Goal: Information Seeking & Learning: Check status

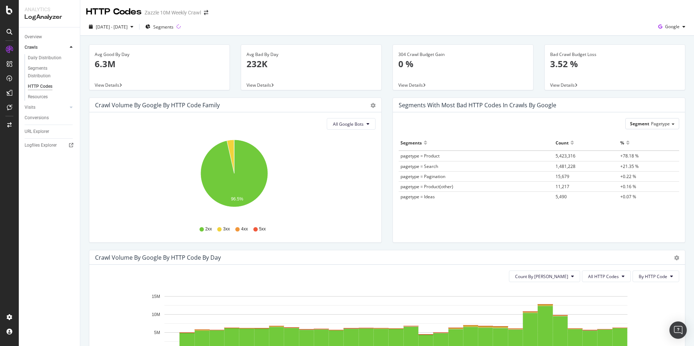
scroll to position [351, 0]
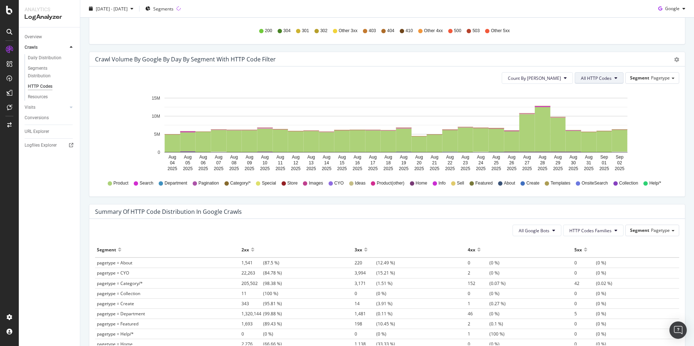
click at [593, 83] on button "All HTTP Codes" at bounding box center [599, 78] width 49 height 12
click at [606, 156] on span "3xx family" at bounding box center [595, 159] width 37 height 7
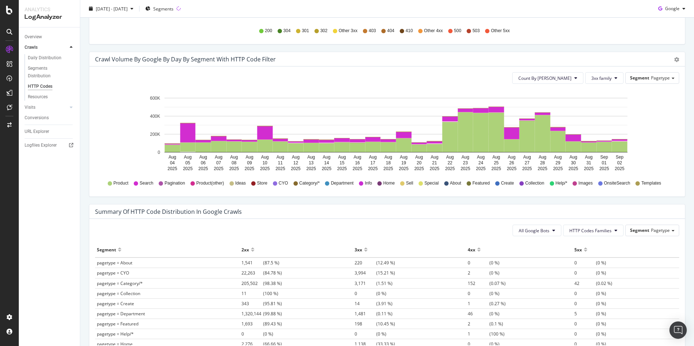
click at [658, 131] on icon "Aug 04 2025 Aug 05 2025 Aug 06 2025 Aug 07 2025 Aug 08 2025 Aug 09 2025 Aug 10 …" at bounding box center [384, 132] width 579 height 84
click at [552, 31] on div "200 304 301 302 Other 3xx 403 404 410 Other 4xx 500 503 Other 5xx" at bounding box center [387, 31] width 577 height 16
click at [546, 128] on rect "A chart." at bounding box center [543, 133] width 16 height 37
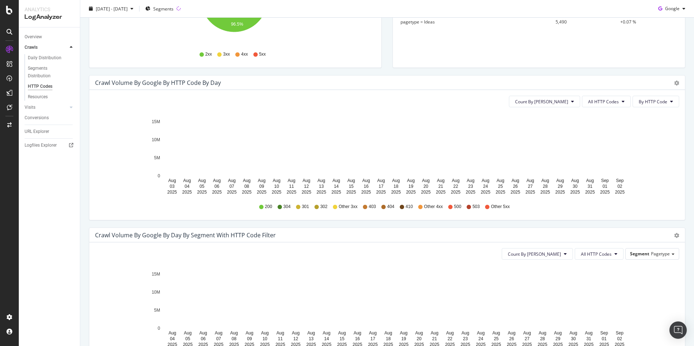
scroll to position [208, 0]
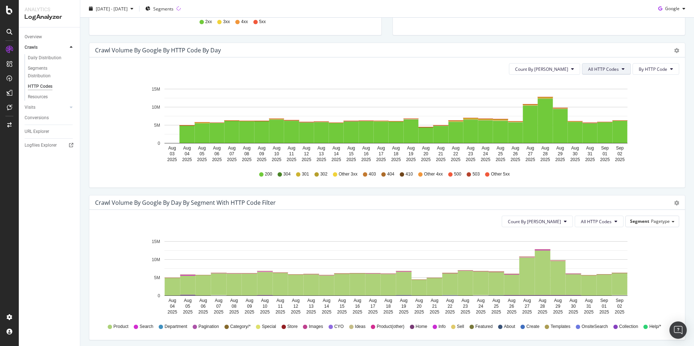
click at [607, 71] on span "All HTTP Codes" at bounding box center [603, 69] width 31 height 6
click at [619, 124] on span "3xx family" at bounding box center [602, 123] width 37 height 7
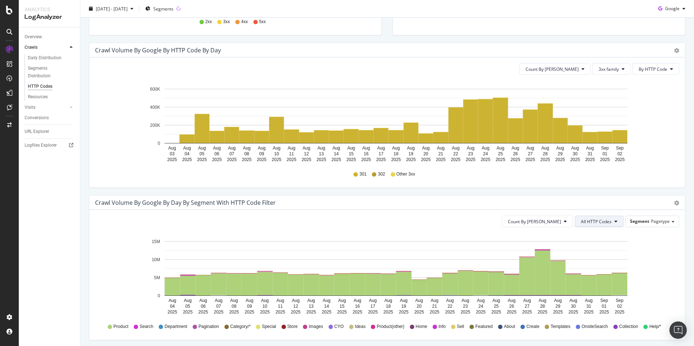
click at [607, 220] on button "All HTTP Codes" at bounding box center [599, 222] width 49 height 12
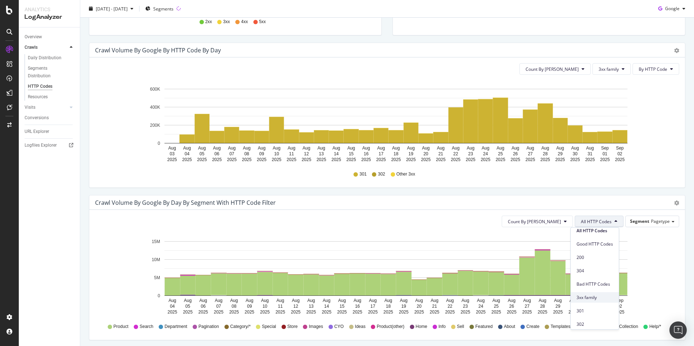
scroll to position [10, 0]
click at [600, 293] on span "3xx family" at bounding box center [595, 293] width 37 height 7
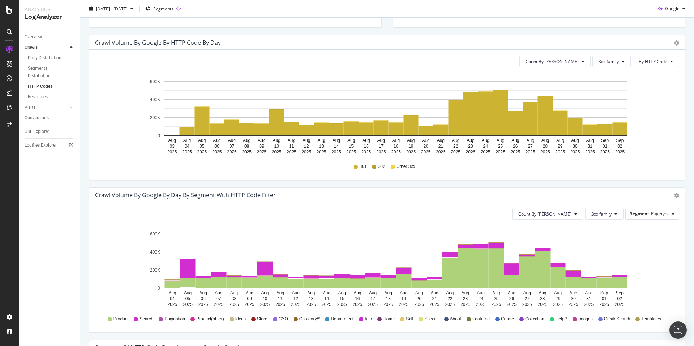
scroll to position [215, 0]
click at [615, 212] on icon at bounding box center [616, 214] width 3 height 4
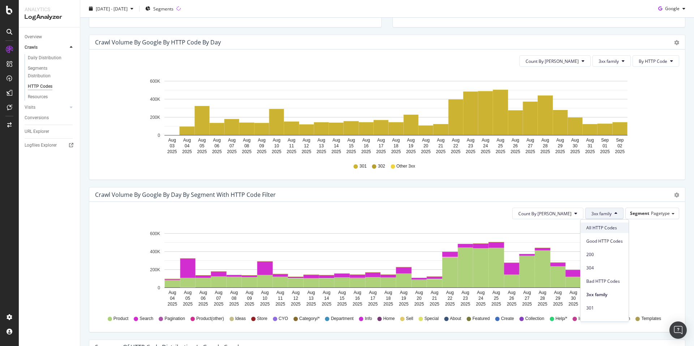
click at [607, 226] on span "All HTTP Codes" at bounding box center [604, 228] width 37 height 7
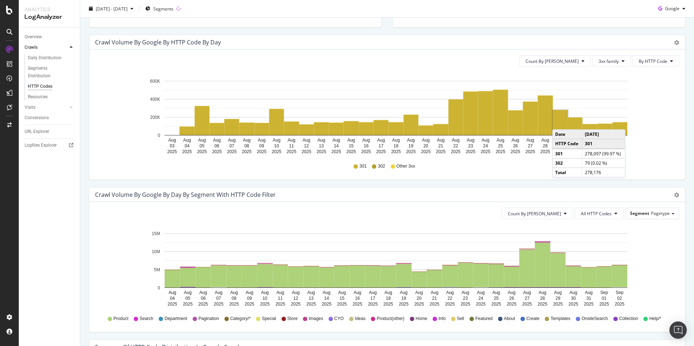
click at [560, 122] on rect "A chart." at bounding box center [560, 122] width 15 height 25
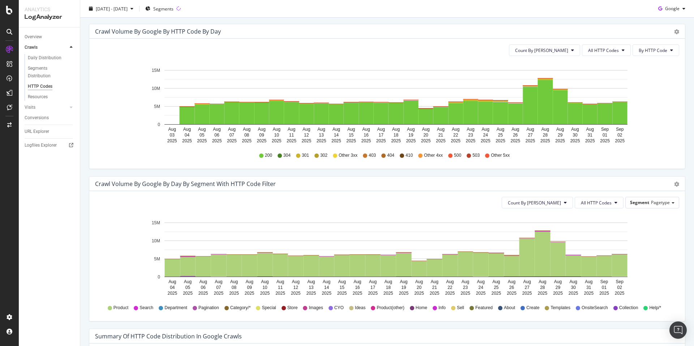
scroll to position [227, 0]
click at [606, 200] on span "All HTTP Codes" at bounding box center [596, 203] width 31 height 6
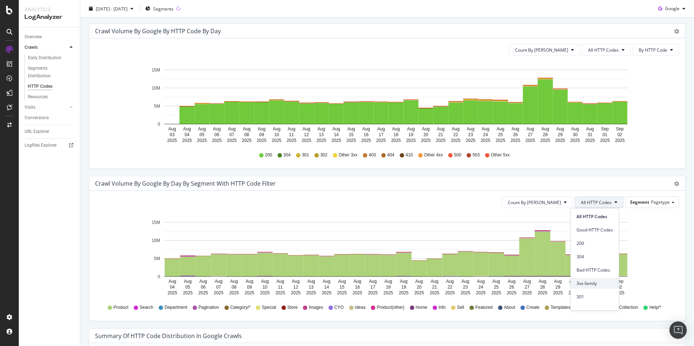
click at [603, 282] on span "3xx family" at bounding box center [595, 284] width 37 height 7
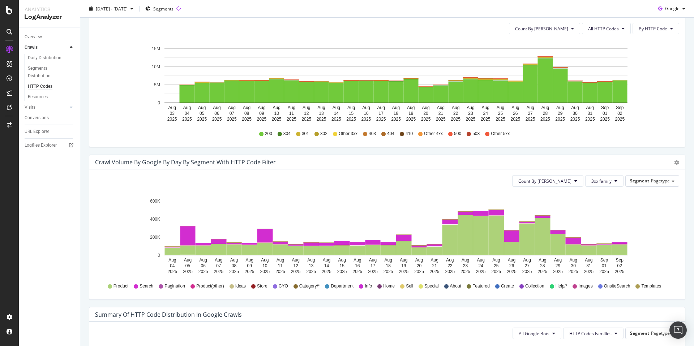
scroll to position [278, 0]
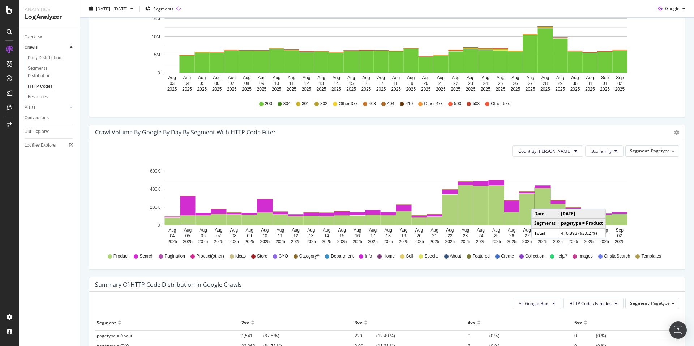
click at [539, 202] on rect "A chart." at bounding box center [543, 206] width 16 height 37
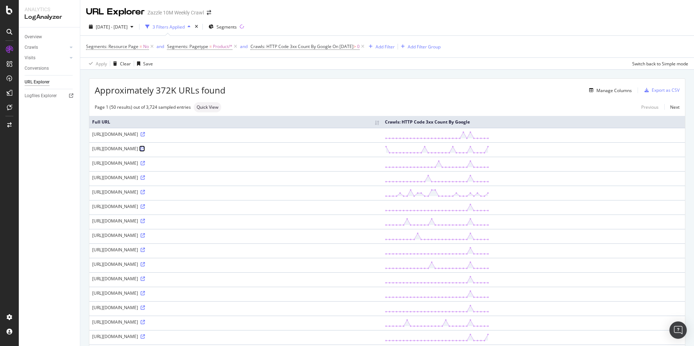
click at [145, 150] on icon at bounding box center [143, 149] width 4 height 4
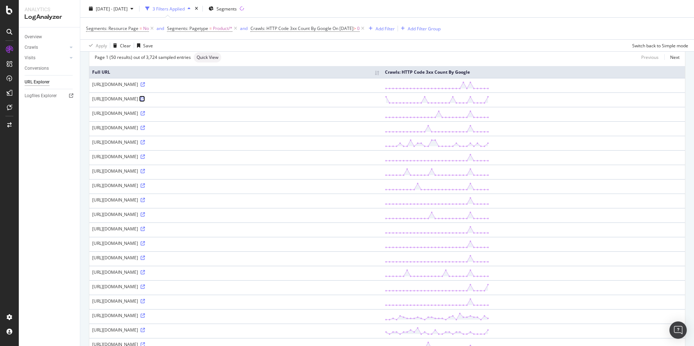
scroll to position [57, 0]
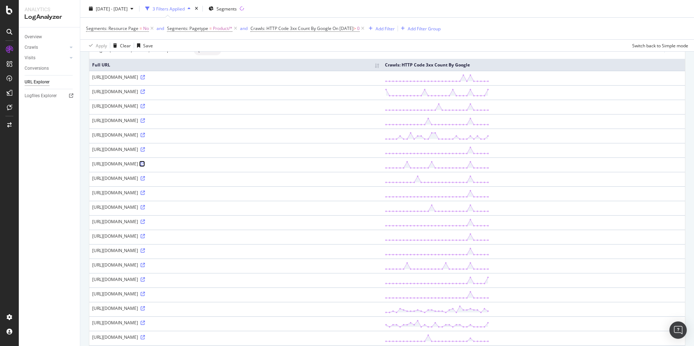
click at [145, 163] on icon at bounding box center [143, 164] width 4 height 4
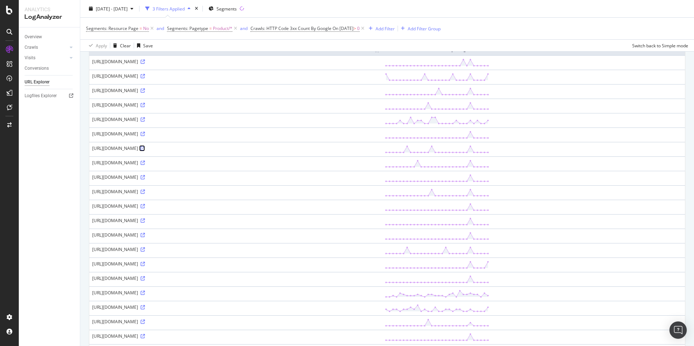
scroll to position [88, 0]
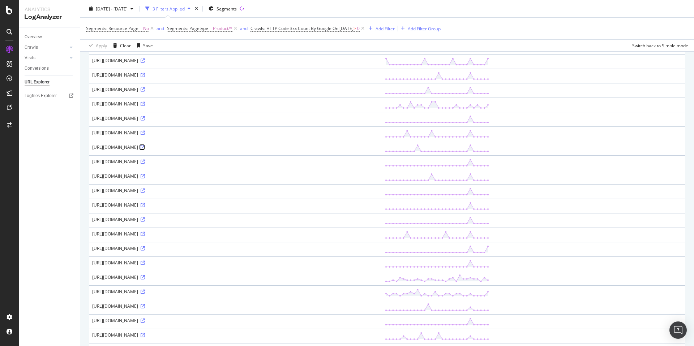
click at [145, 146] on icon at bounding box center [143, 147] width 4 height 4
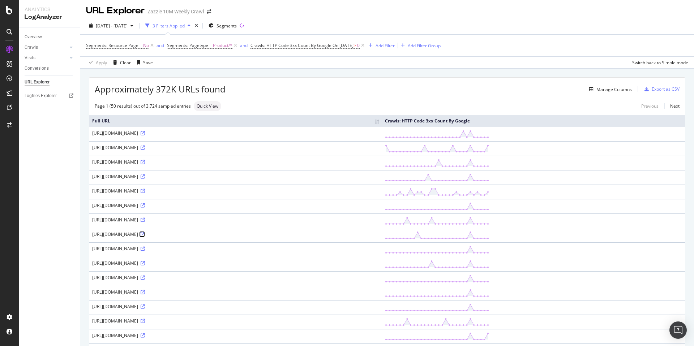
scroll to position [0, 0]
click at [620, 90] on div "Manage Columns" at bounding box center [614, 90] width 35 height 6
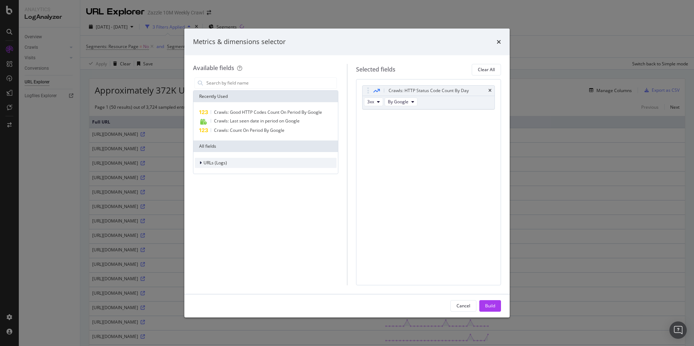
click at [232, 164] on div "URLs (Logs)" at bounding box center [266, 163] width 142 height 10
click at [251, 176] on div "URL Scheme" at bounding box center [266, 173] width 142 height 10
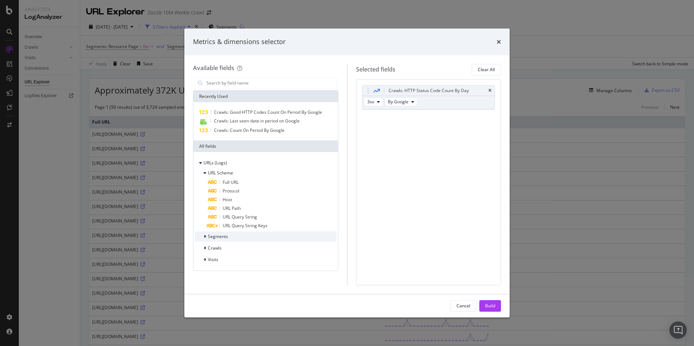
click at [240, 240] on div "Segments" at bounding box center [266, 237] width 142 height 10
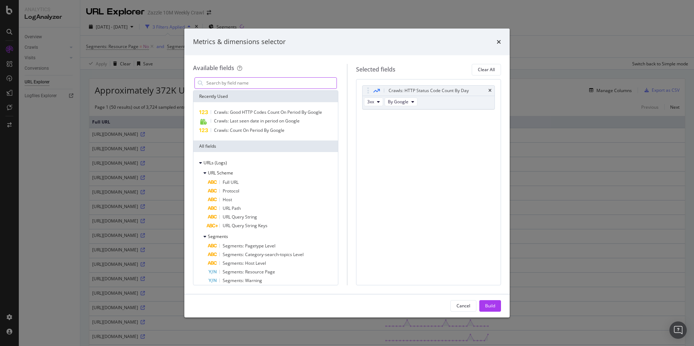
click at [282, 81] on input "modal" at bounding box center [271, 83] width 131 height 11
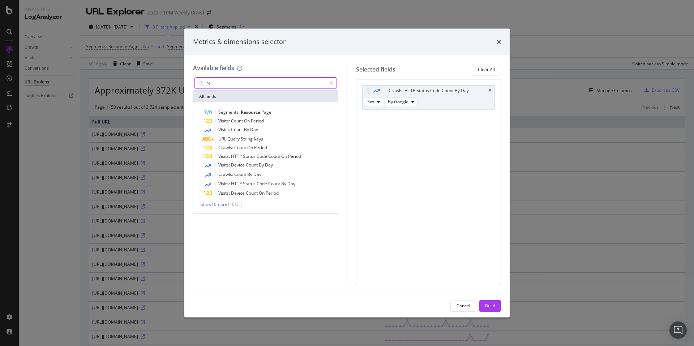
type input "r"
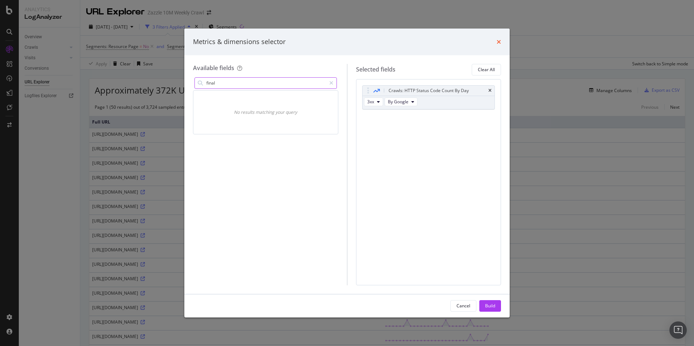
type input "final"
click at [498, 42] on icon "times" at bounding box center [499, 42] width 4 height 6
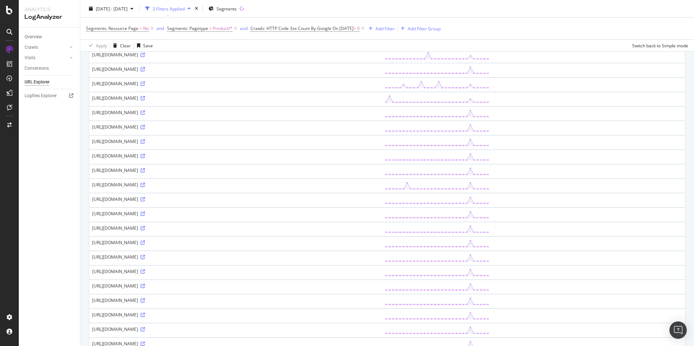
scroll to position [355, 0]
click at [145, 99] on icon at bounding box center [143, 97] width 4 height 4
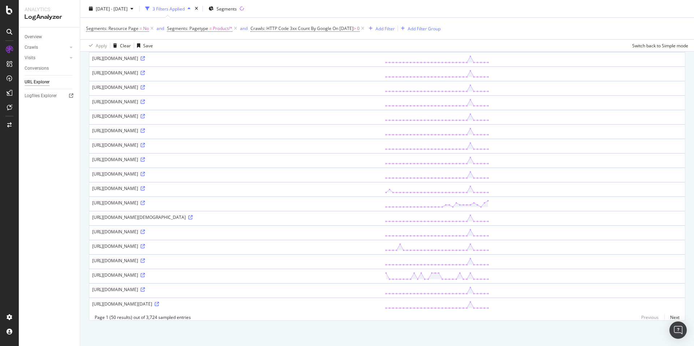
scroll to position [548, 0]
click at [145, 244] on icon at bounding box center [143, 246] width 4 height 4
click at [282, 287] on div "https://www.zazzle.com/2012_calendar_england_canterbury_the_museum_zazzle-16130…" at bounding box center [235, 290] width 287 height 6
click at [673, 314] on link "Next" at bounding box center [672, 317] width 15 height 10
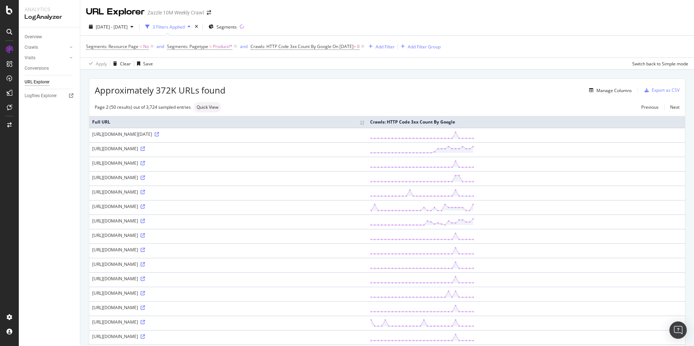
click at [257, 177] on div "https://www.zazzle.com/2024_calendar_elegant_script_2_photo_save_the_date_magne…" at bounding box center [228, 178] width 272 height 6
click at [266, 176] on div "https://www.zazzle.com/2024_calendar_elegant_script_2_photo_save_the_date_magne…" at bounding box center [228, 178] width 272 height 6
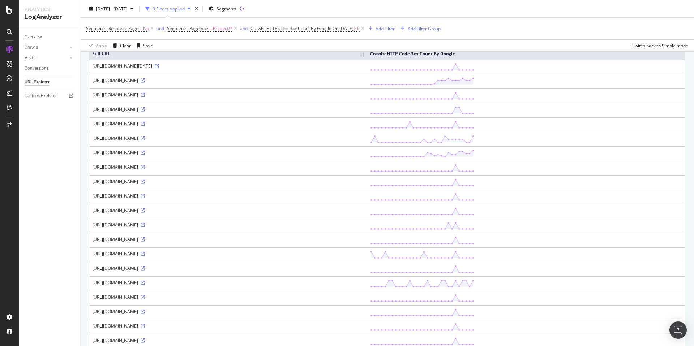
scroll to position [67, 0]
click at [145, 185] on icon at bounding box center [143, 183] width 4 height 4
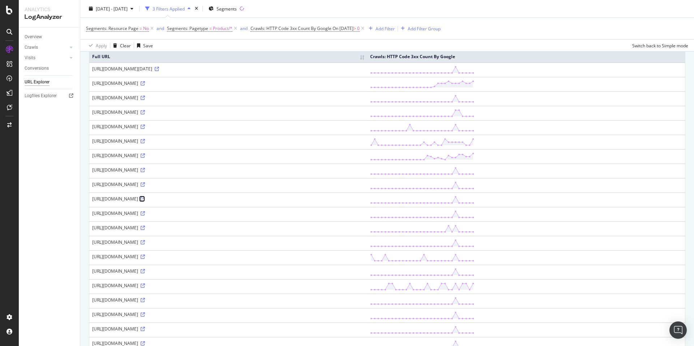
click at [145, 197] on icon at bounding box center [143, 199] width 4 height 4
click at [145, 212] on icon at bounding box center [143, 214] width 4 height 4
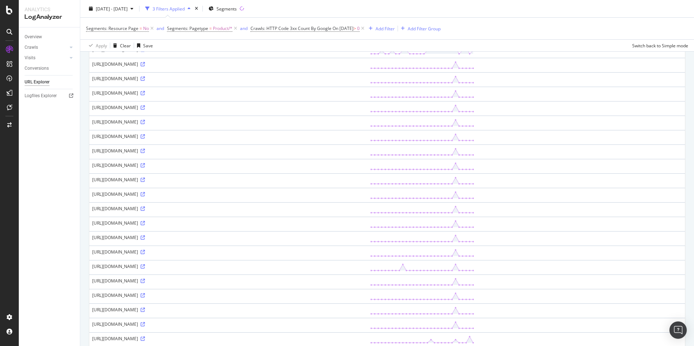
scroll to position [544, 0]
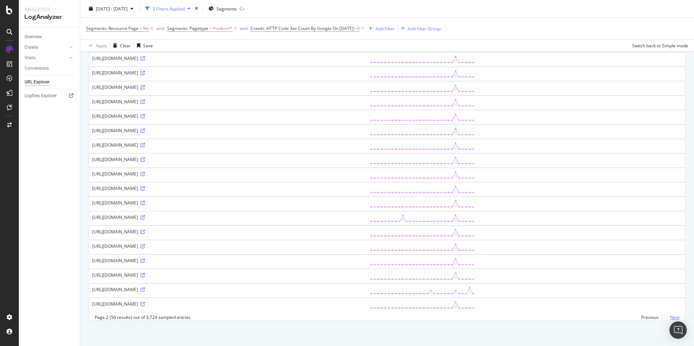
click at [670, 319] on link "Next" at bounding box center [672, 317] width 15 height 10
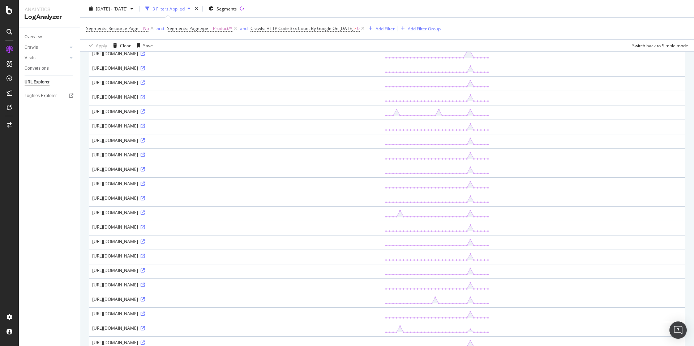
scroll to position [383, 0]
click at [145, 157] on icon at bounding box center [143, 157] width 4 height 4
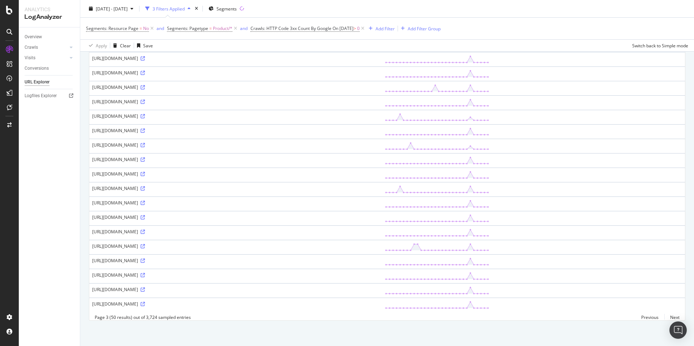
scroll to position [544, 0]
click at [672, 316] on link "Next" at bounding box center [672, 317] width 15 height 10
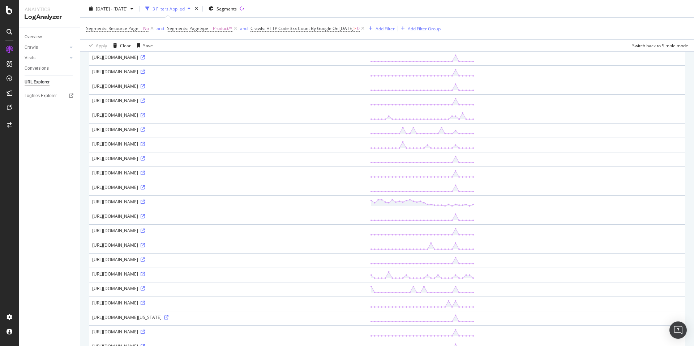
scroll to position [193, 0]
click at [145, 114] on icon at bounding box center [143, 115] width 4 height 4
click at [145, 200] on icon at bounding box center [143, 200] width 4 height 4
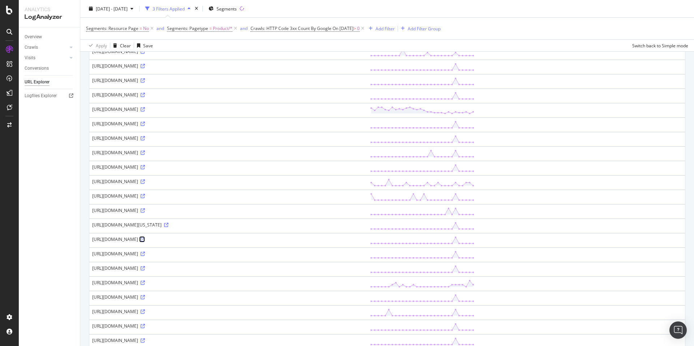
click at [145, 238] on icon at bounding box center [143, 240] width 4 height 4
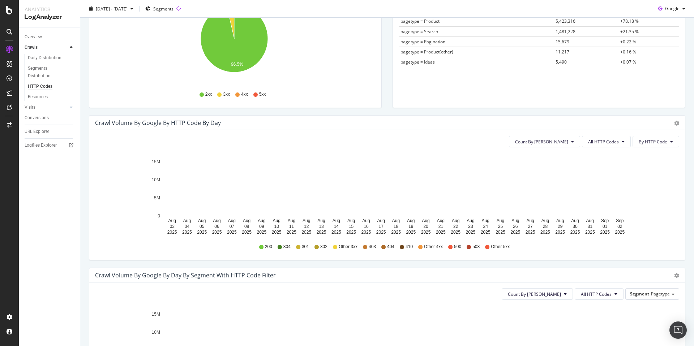
scroll to position [163, 0]
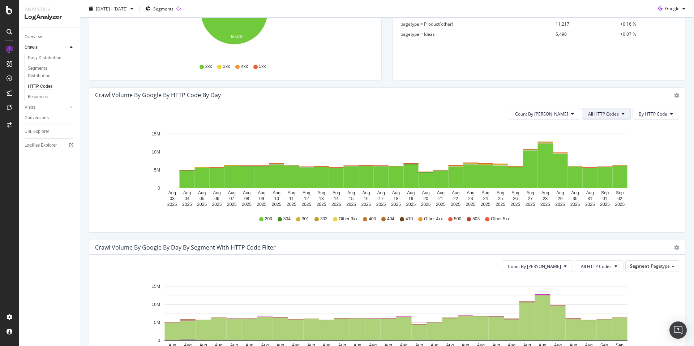
click at [607, 113] on span "All HTTP Codes" at bounding box center [603, 114] width 31 height 6
click at [608, 167] on span "3xx family" at bounding box center [602, 168] width 37 height 7
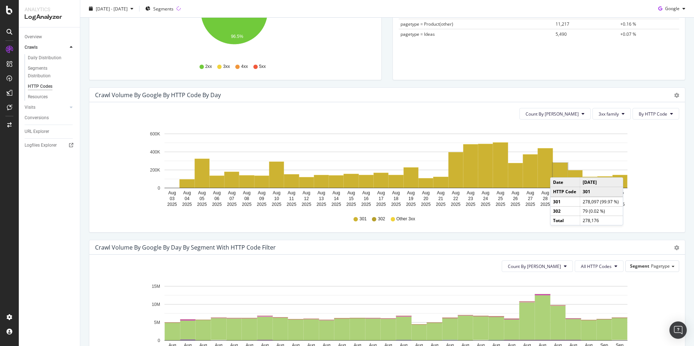
click at [558, 170] on rect "A chart." at bounding box center [560, 175] width 15 height 25
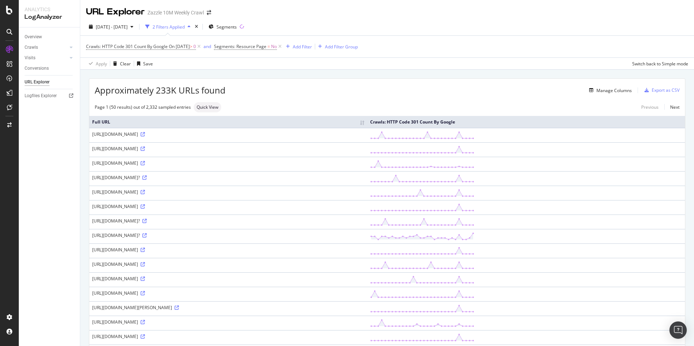
scroll to position [10, 0]
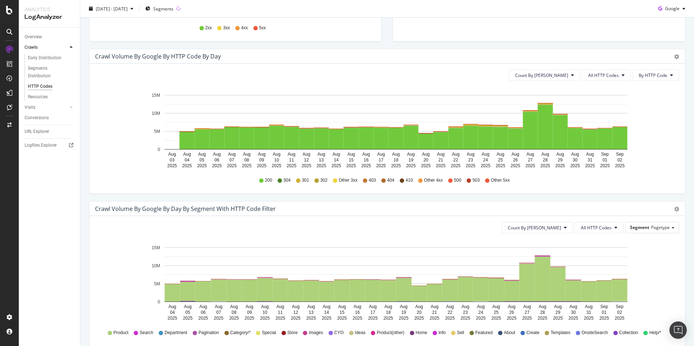
scroll to position [215, 0]
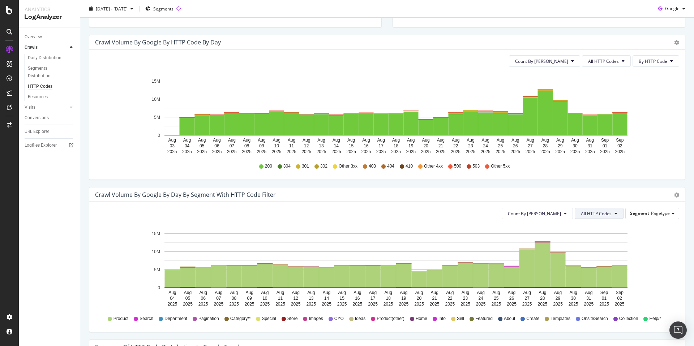
click at [596, 211] on span "All HTTP Codes" at bounding box center [596, 214] width 31 height 6
click at [598, 292] on span "3xx family" at bounding box center [595, 295] width 37 height 7
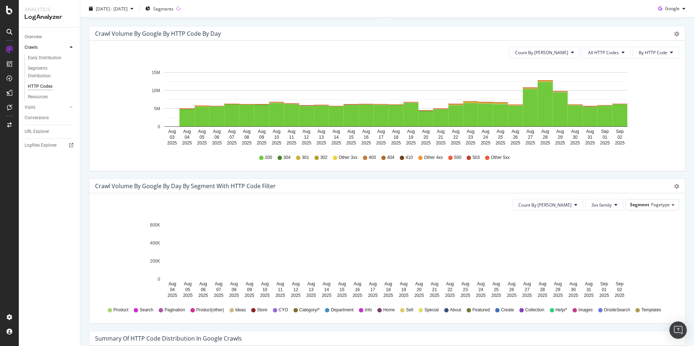
scroll to position [248, 0]
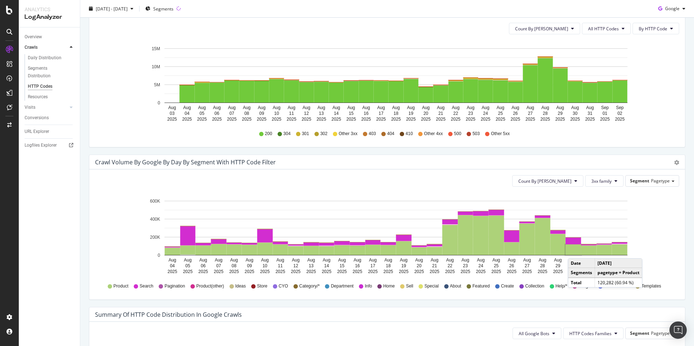
click at [575, 251] on rect "A chart." at bounding box center [574, 250] width 16 height 10
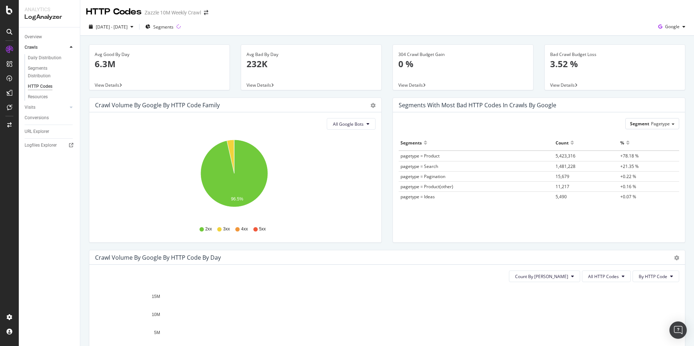
scroll to position [216, 0]
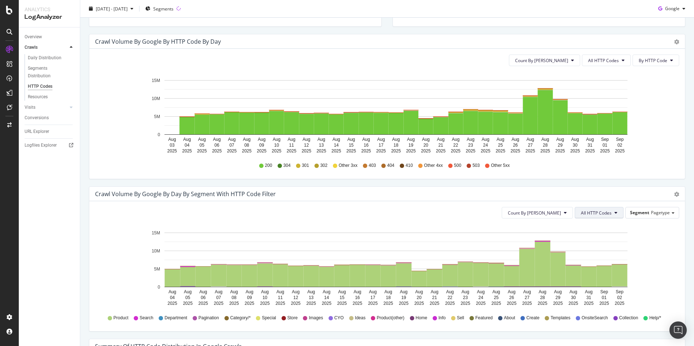
click at [600, 212] on span "All HTTP Codes" at bounding box center [596, 213] width 31 height 6
click at [601, 297] on span "3xx family" at bounding box center [595, 294] width 37 height 7
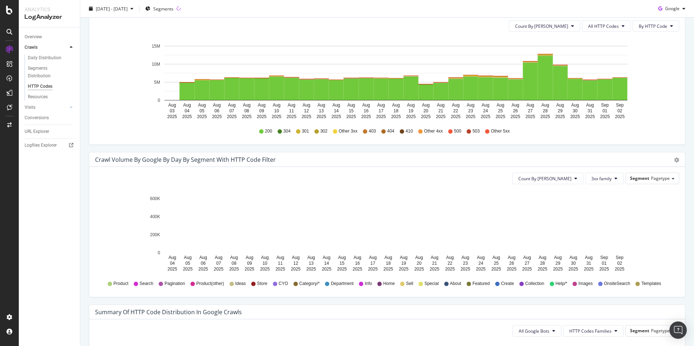
scroll to position [253, 0]
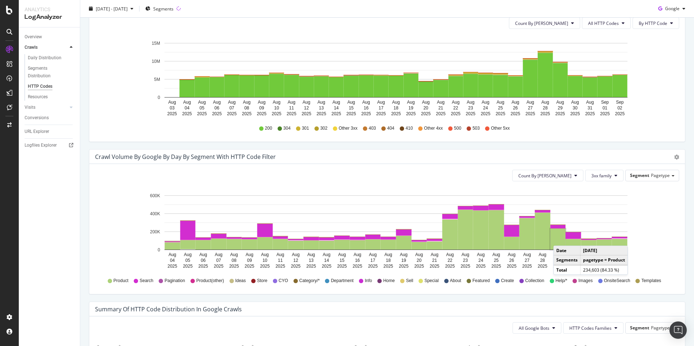
click at [561, 239] on rect "A chart." at bounding box center [558, 239] width 15 height 21
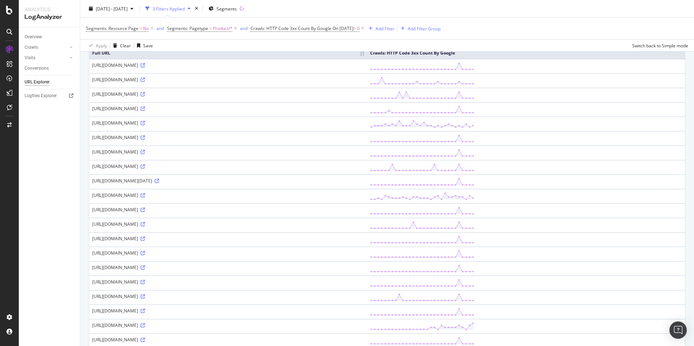
scroll to position [81, 0]
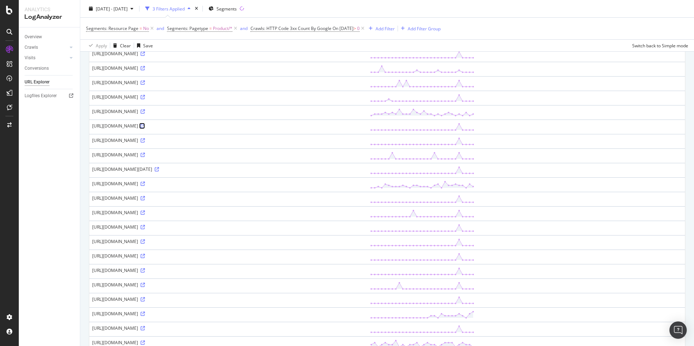
click at [145, 126] on icon at bounding box center [143, 126] width 4 height 4
click at [145, 112] on icon at bounding box center [143, 112] width 4 height 4
click at [145, 153] on icon at bounding box center [143, 154] width 4 height 4
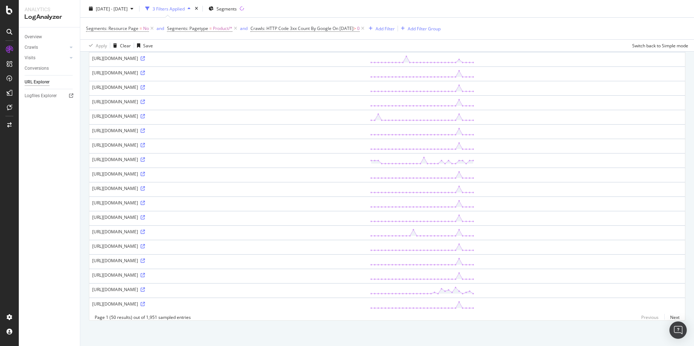
scroll to position [544, 0]
click at [670, 319] on link "Next" at bounding box center [672, 317] width 15 height 10
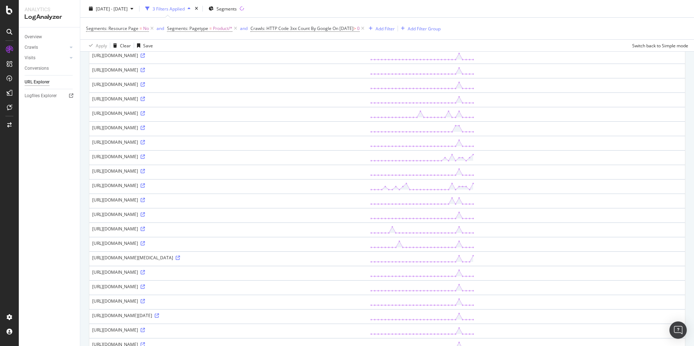
scroll to position [123, 0]
click at [145, 244] on icon at bounding box center [143, 243] width 4 height 4
click at [145, 199] on icon at bounding box center [143, 200] width 4 height 4
click at [321, 213] on div "https://www.zazzle.com/78_years_old_november_1943_decorations_78th_birthd_t_shi…" at bounding box center [228, 214] width 272 height 6
click at [145, 214] on icon at bounding box center [143, 214] width 4 height 4
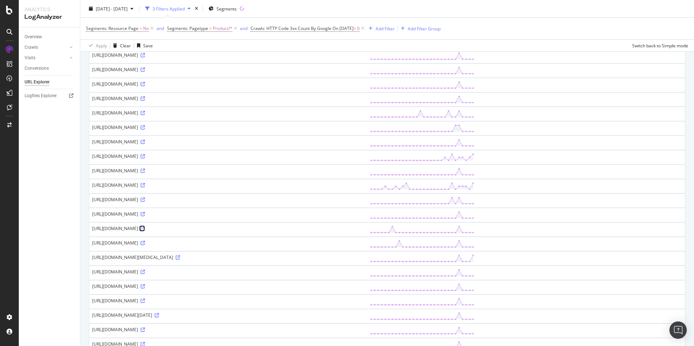
click at [145, 228] on icon at bounding box center [143, 229] width 4 height 4
click at [145, 183] on icon at bounding box center [143, 183] width 4 height 4
click at [145, 195] on icon at bounding box center [143, 197] width 4 height 4
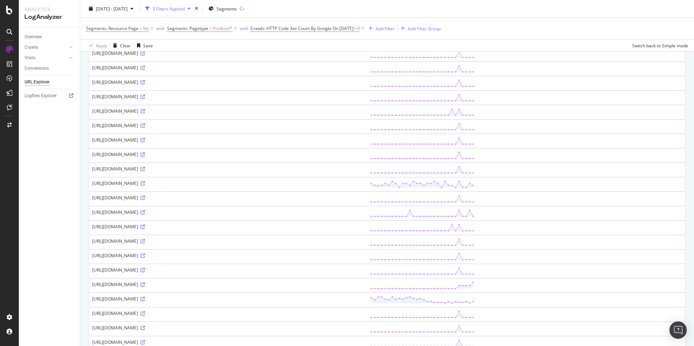
click at [308, 182] on div "https://www.zazzle.com/acupressure_pekar_pressar_kartlagger_for_foten_poster-22…" at bounding box center [228, 183] width 272 height 6
click at [145, 183] on icon at bounding box center [143, 183] width 4 height 4
click at [267, 181] on div "https://www.zazzle.com/acupressure_pekar_pressar_kartlagger_for_foten_poster-22…" at bounding box center [228, 183] width 272 height 6
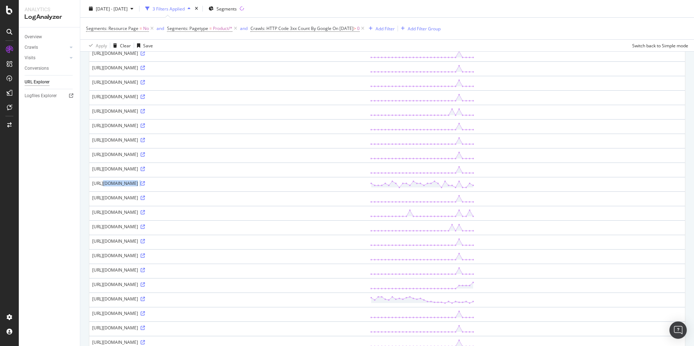
copy div "https://www.zazzle.com/acupressure_pekar_pressar_kartlagger_for_foten_poster-22…"
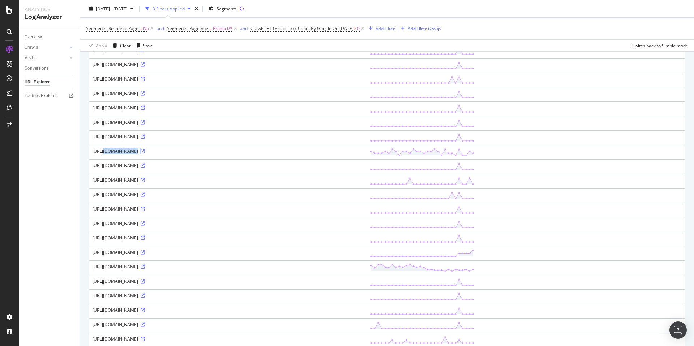
scroll to position [465, 0]
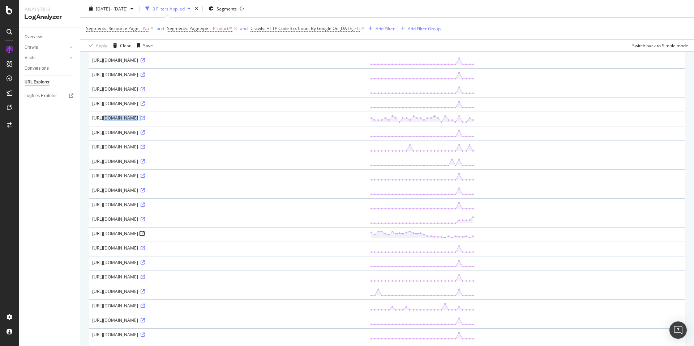
click at [145, 233] on icon at bounding box center [143, 234] width 4 height 4
click at [198, 235] on div "[URL][DOMAIN_NAME]" at bounding box center [228, 234] width 272 height 6
click at [197, 234] on div "[URL][DOMAIN_NAME]" at bounding box center [228, 234] width 272 height 6
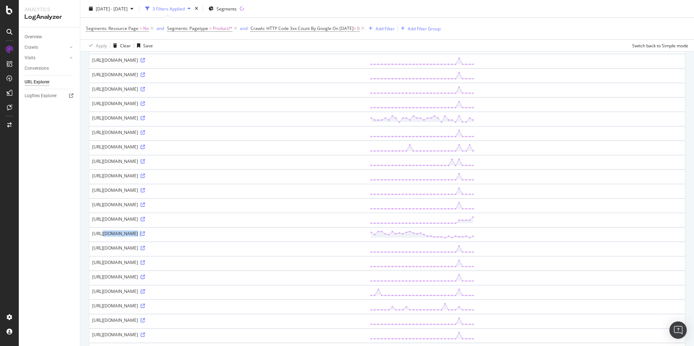
click at [199, 233] on div "[URL][DOMAIN_NAME]" at bounding box center [228, 234] width 272 height 6
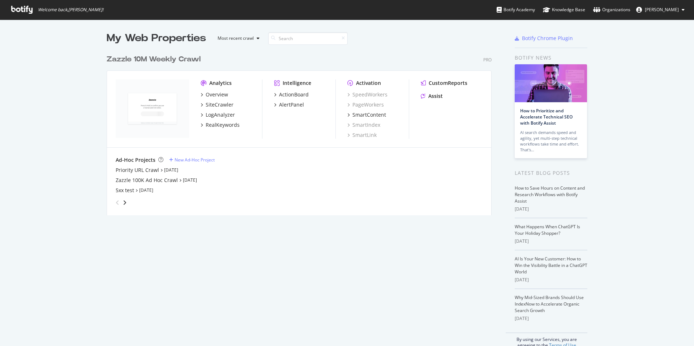
scroll to position [341, 683]
click at [217, 93] on div "Overview" at bounding box center [217, 94] width 22 height 7
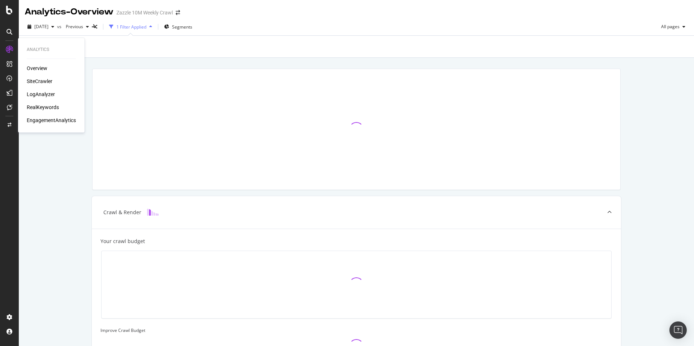
click at [33, 80] on div "SiteCrawler" at bounding box center [40, 81] width 26 height 7
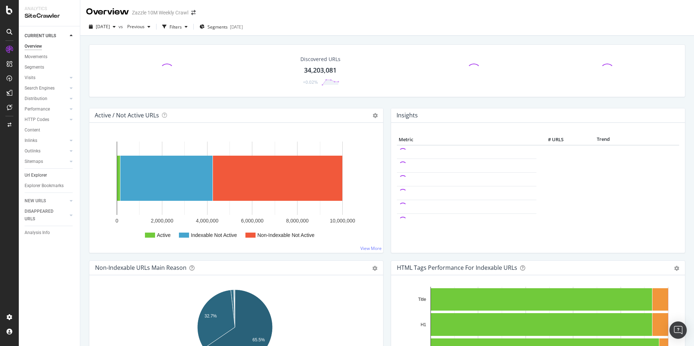
click at [48, 175] on link "Url Explorer" at bounding box center [50, 176] width 50 height 8
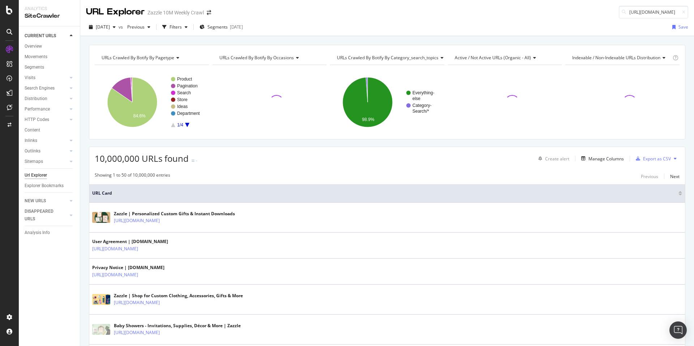
scroll to position [0, 162]
type input "https://www.zazzle.com/acupressure_pekar_pressar_kartlagger_for_foten_poster-22…"
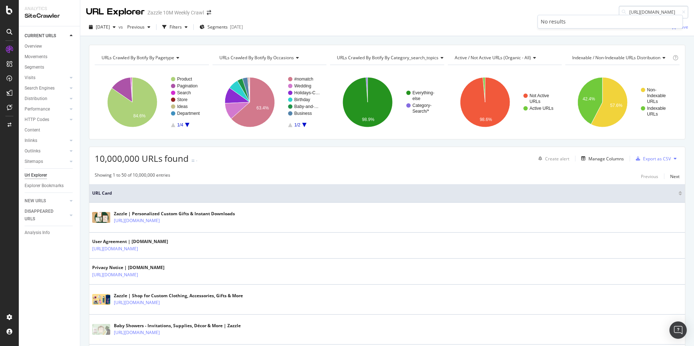
click at [655, 12] on input "https://www.zazzle.com/acupressure_pekar_pressar_kartlagger_for_foten_poster-22…" at bounding box center [653, 12] width 69 height 13
type input "https://www.zazzle.com/acupressure_pekar_pressar_kartlagger_for_foten_poster-22…"
type input "[URL][DOMAIN_NAME]"
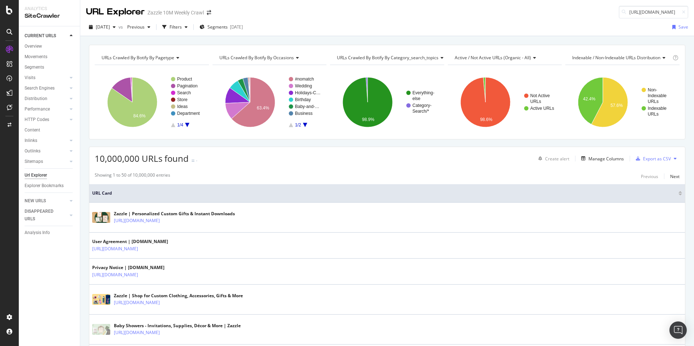
scroll to position [0, 0]
click at [511, 24] on div "[DATE] vs Previous Filters Segments [DATE] Save" at bounding box center [387, 28] width 614 height 14
